Goal: Task Accomplishment & Management: Complete application form

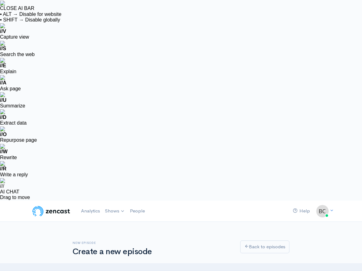
type input "189"
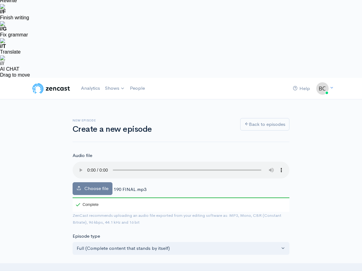
scroll to position [63, 0]
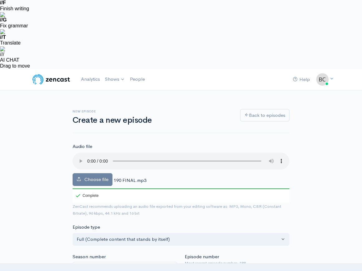
paste input "https://youtu.be/i77-CnJIAzo"
type input "https://youtu.be/i77-CnJIAzo"
type input "httpsyoutubei77-cnjiazo"
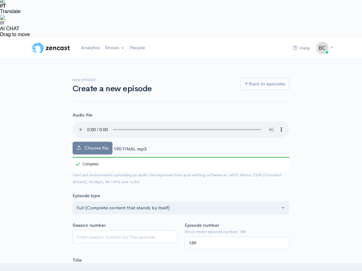
scroll to position [102, 0]
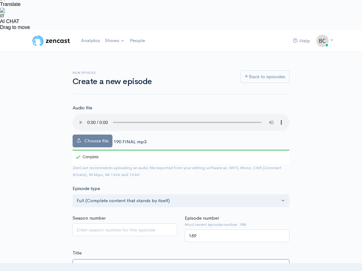
type input "https://youtu.be/i77-CnJIAzo"
paste textarea "Criterion breaks down how interest rate cuts, upcoming debt maturities, and rea…"
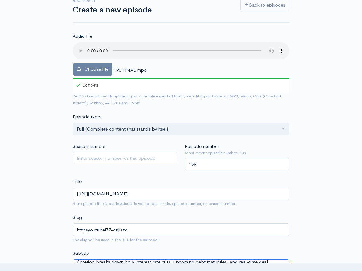
scroll to position [173, 0]
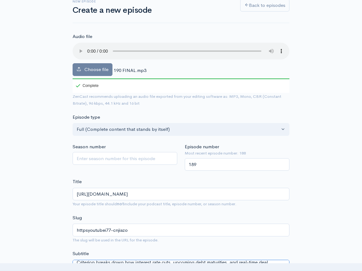
type textarea "Criterion breaks down how interest rate cuts, upcoming debt maturities, and rea…"
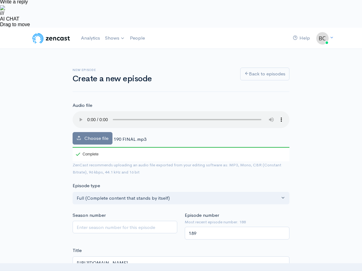
drag, startPoint x: 89, startPoint y: 176, endPoint x: 55, endPoint y: 176, distance: 34.0
paste input "https://www.thecriterionfund.com"
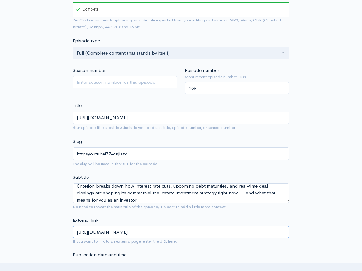
scroll to position [250, 0]
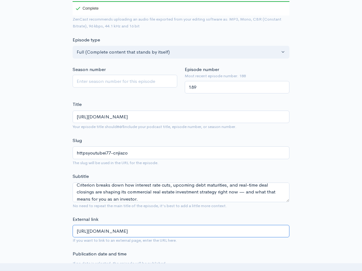
type input "https://www.thecriterionfund.com/"
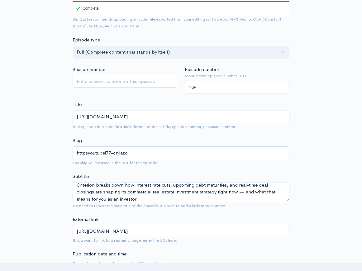
type textarea "A LIVE REVIEW of The Criterion Fund's latest investment opportunity! This offer…"
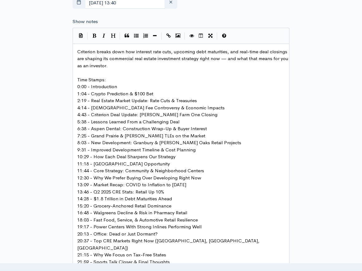
scroll to position [600, 0]
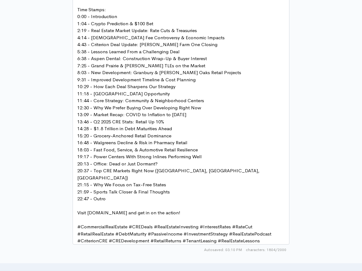
click at [223, 262] on div "Content rating This episode has explicit language or themes." at bounding box center [181, 272] width 224 height 20
paste input "text"
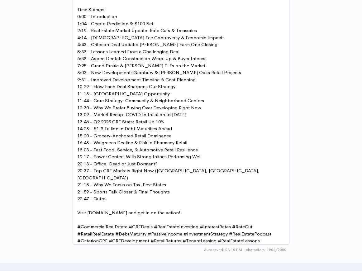
type input "\"
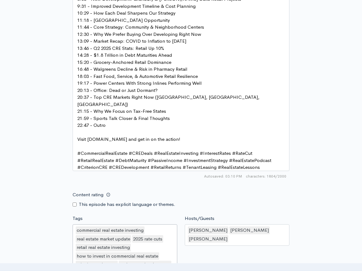
scroll to position [674, 0]
click at [199, 215] on div "Hosts/Guests Braden Cheek,Brian Duck,Joel Thompson Braden Cheek Brian Duck Joel…" at bounding box center [237, 274] width 112 height 119
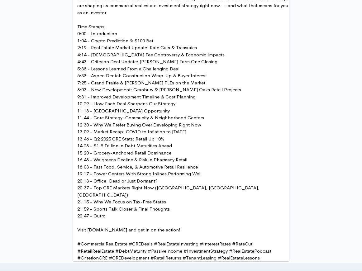
scroll to position [652, 0]
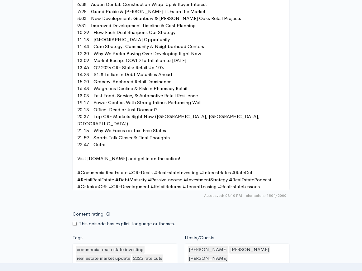
scroll to position [729, 0]
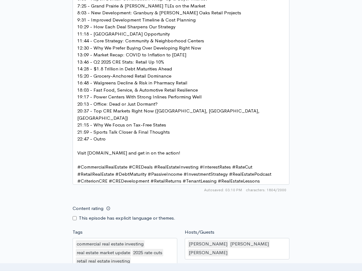
type input "C:\fakepath\190 zc hd.png"
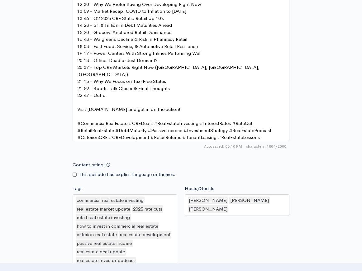
scroll to position [760, 0]
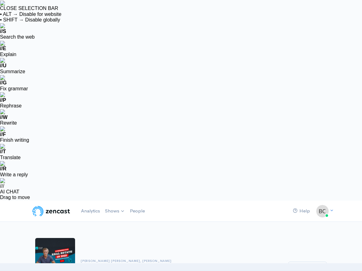
drag, startPoint x: 108, startPoint y: 125, endPoint x: 11, endPoint y: 118, distance: 96.8
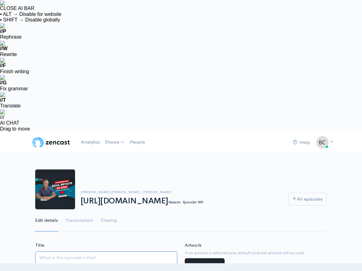
paste input "Deals Closing, Debt Maturing & Rate Cuts: Inside Our CRE Game Plan"
type input "Deals Closing, Debt Maturing & Rate Cuts: Inside Our CRE Game Plan"
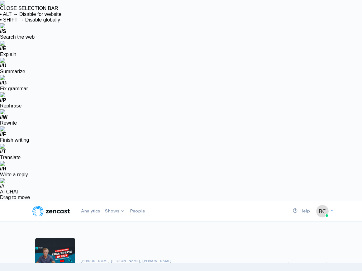
drag, startPoint x: 101, startPoint y: 161, endPoint x: 25, endPoint y: 159, distance: 75.4
paste input "Deals Closing, Debt Maturing & Rate Cuts: Inside Our CRE Game Plan"
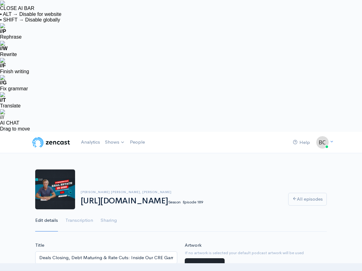
scroll to position [0, 13]
type input "httpsyoutubei77-cnjiazo"
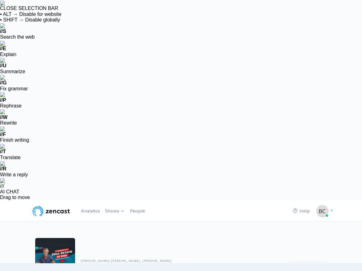
drag, startPoint x: 102, startPoint y: 164, endPoint x: 11, endPoint y: 164, distance: 91.6
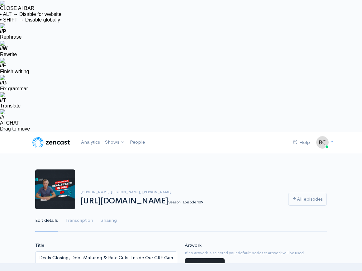
click at [42, 251] on input "Deals Closing, Debt Maturing & Rate Cuts: Inside Our CRE Game Plan" at bounding box center [106, 257] width 142 height 13
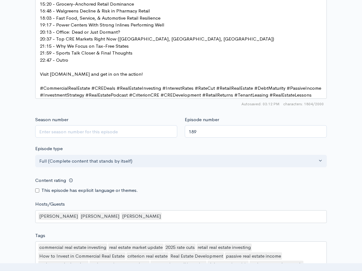
scroll to position [750, 0]
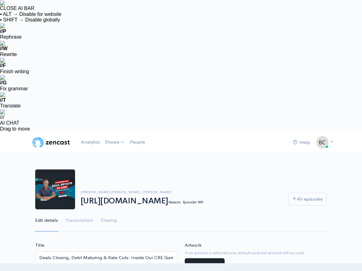
paste input "Deals Closing, Debt Maturing & Rate Cuts: Inside Our CRE Game Plan"
type input "Deals ClosingDebt Maturing & Rate Cuts: Inside Our CRE Game Plan"
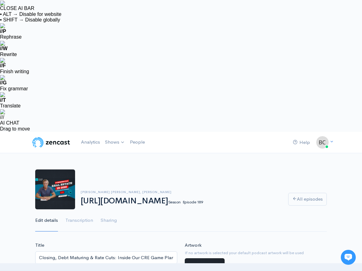
paste input "deals-closing-debt-maturing-rate-cuts-inside-our-cre-game-plan"
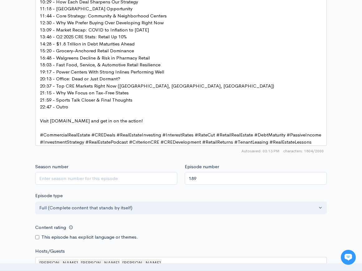
scroll to position [758, 0]
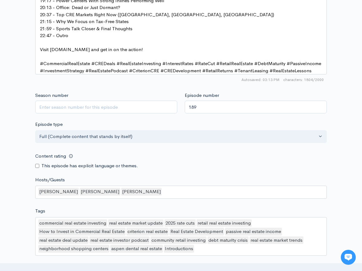
type input "deals-closing-debt-maturing-rate-cuts-inside-our-cre-game-plan"
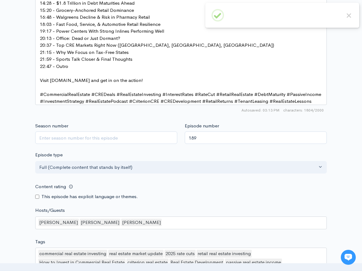
scroll to position [746, 0]
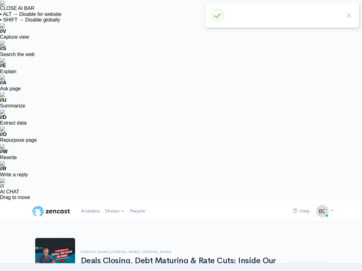
click at [48, 205] on img at bounding box center [51, 211] width 40 height 12
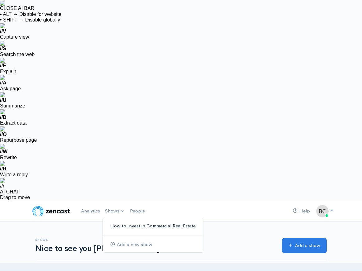
click at [122, 221] on link "How to Invest in Commercial Real Estate" at bounding box center [153, 226] width 100 height 11
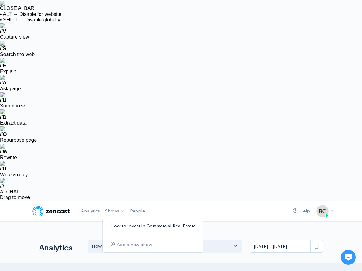
click at [127, 221] on link "How to Invest in Commercial Real Estate" at bounding box center [153, 226] width 100 height 11
